Goal: Communication & Community: Answer question/provide support

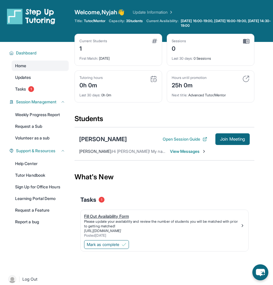
click at [107, 220] on div "Please update your availability and review the number of students you will be m…" at bounding box center [162, 223] width 156 height 9
click at [25, 54] on span "Dashboard" at bounding box center [26, 53] width 21 height 6
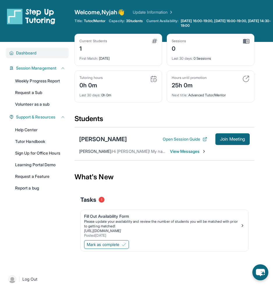
click at [25, 54] on span "Dashboard" at bounding box center [26, 53] width 21 height 6
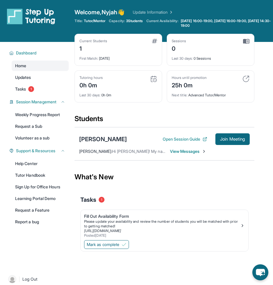
click at [168, 151] on div "[PERSON_NAME] : Hi Temitra! My name is [PERSON_NAME], I am a student at the [GE…" at bounding box center [164, 152] width 171 height 6
click at [173, 151] on span "View Messages" at bounding box center [188, 152] width 36 height 6
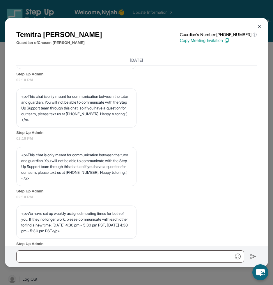
scroll to position [326, 0]
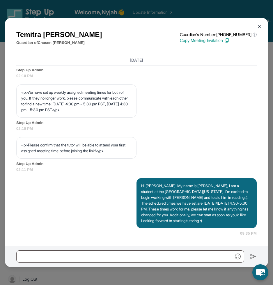
click at [257, 26] on button at bounding box center [260, 27] width 12 height 12
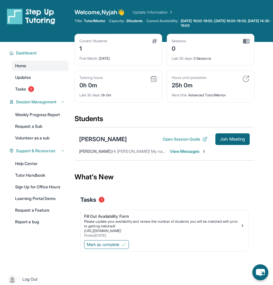
click at [187, 150] on span "View Messages" at bounding box center [188, 152] width 36 height 6
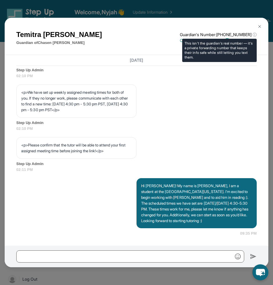
drag, startPoint x: 262, startPoint y: 27, endPoint x: 232, endPoint y: 41, distance: 33.1
click at [232, 41] on div "[PERSON_NAME] Guardian of [PERSON_NAME] Guardian's Number: [PHONE_NUMBER] ⓘ Thi…" at bounding box center [137, 37] width 264 height 38
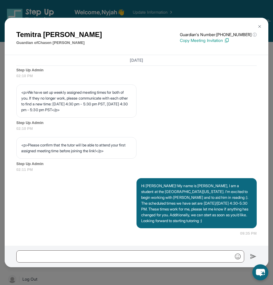
click at [171, 49] on div "[PERSON_NAME] Guardian of [PERSON_NAME] Guardian's Number: [PHONE_NUMBER] ⓘ Thi…" at bounding box center [137, 37] width 264 height 38
click at [230, 40] on img at bounding box center [226, 40] width 5 height 5
click at [261, 25] on img at bounding box center [260, 26] width 5 height 5
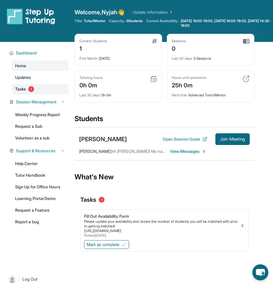
click at [39, 94] on link "Tasks 1" at bounding box center [40, 89] width 57 height 10
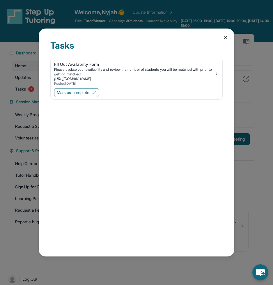
click at [228, 39] on icon at bounding box center [226, 37] width 6 height 6
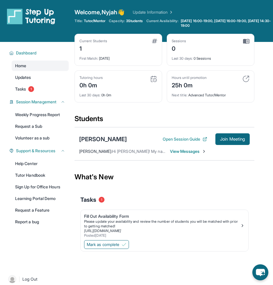
click at [124, 251] on div "Mark as complete" at bounding box center [165, 245] width 168 height 12
click at [124, 247] on button "Mark as complete" at bounding box center [106, 244] width 45 height 9
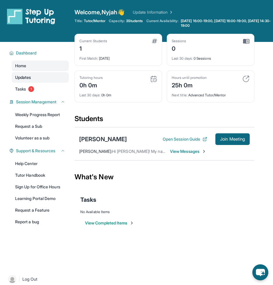
click at [22, 77] on span "Updates" at bounding box center [23, 78] width 16 height 6
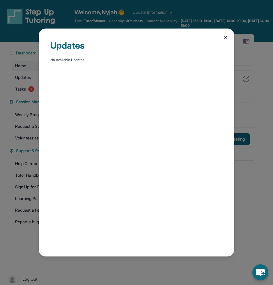
click at [226, 38] on icon at bounding box center [225, 37] width 3 height 3
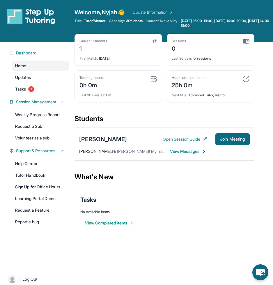
click at [154, 40] on img at bounding box center [154, 41] width 5 height 5
click at [97, 46] on div "1" at bounding box center [94, 47] width 28 height 9
click at [120, 62] on div "Current Students 1 First Match : [DATE]" at bounding box center [119, 50] width 88 height 32
click at [108, 66] on div "Current Students 1 First Match : [DATE]" at bounding box center [119, 50] width 88 height 32
click at [88, 120] on div "Students" at bounding box center [165, 120] width 180 height 13
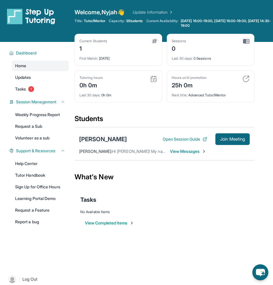
click at [101, 139] on div "[PERSON_NAME]" at bounding box center [103, 139] width 48 height 8
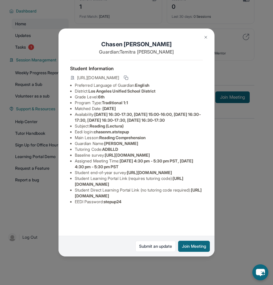
scroll to position [23, 8]
click at [129, 75] on icon at bounding box center [126, 77] width 5 height 5
drag, startPoint x: 65, startPoint y: 144, endPoint x: 224, endPoint y: 154, distance: 159.5
click at [224, 154] on div "[PERSON_NAME] Guardian: [PERSON_NAME] Student Information [URL][DOMAIN_NAME] Pr…" at bounding box center [136, 142] width 273 height 285
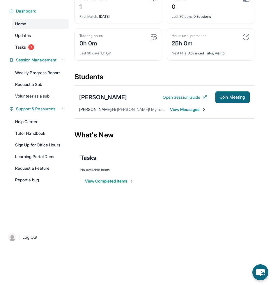
scroll to position [0, 0]
